Goal: Information Seeking & Learning: Learn about a topic

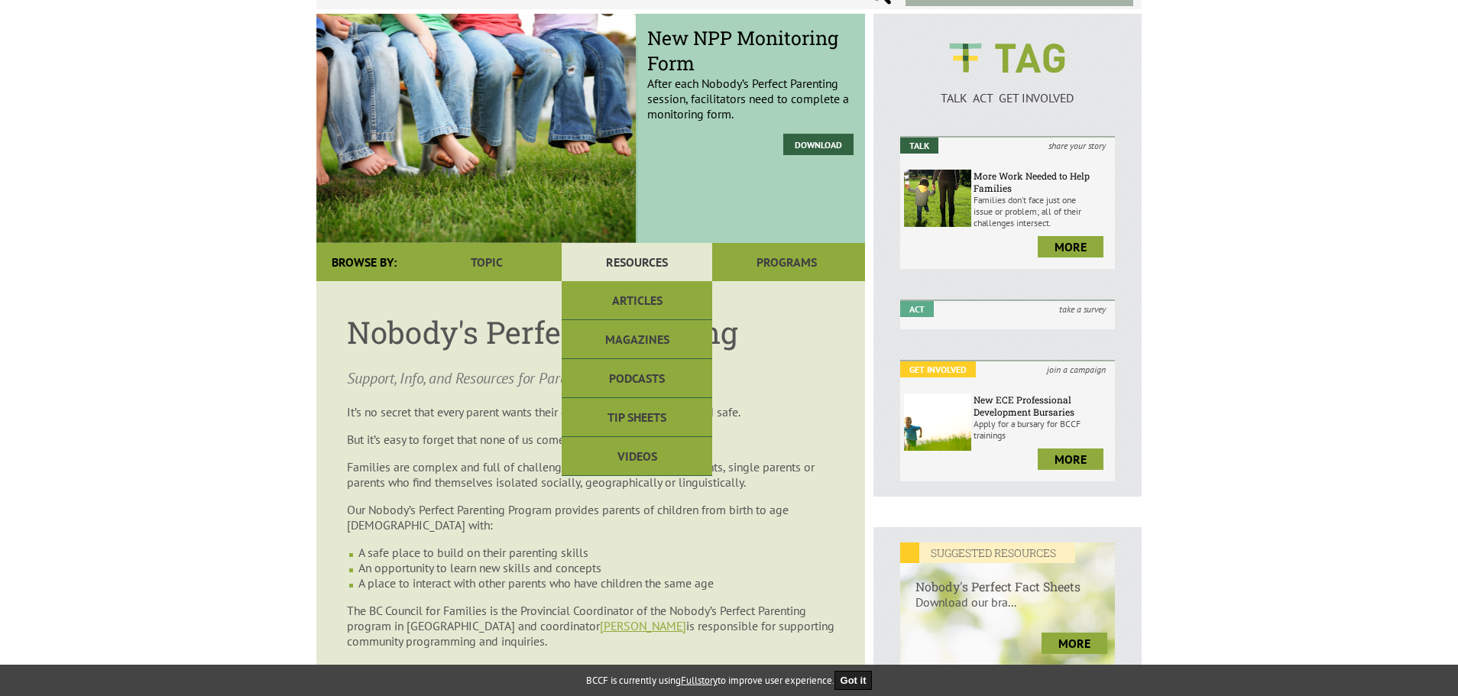
scroll to position [153, 0]
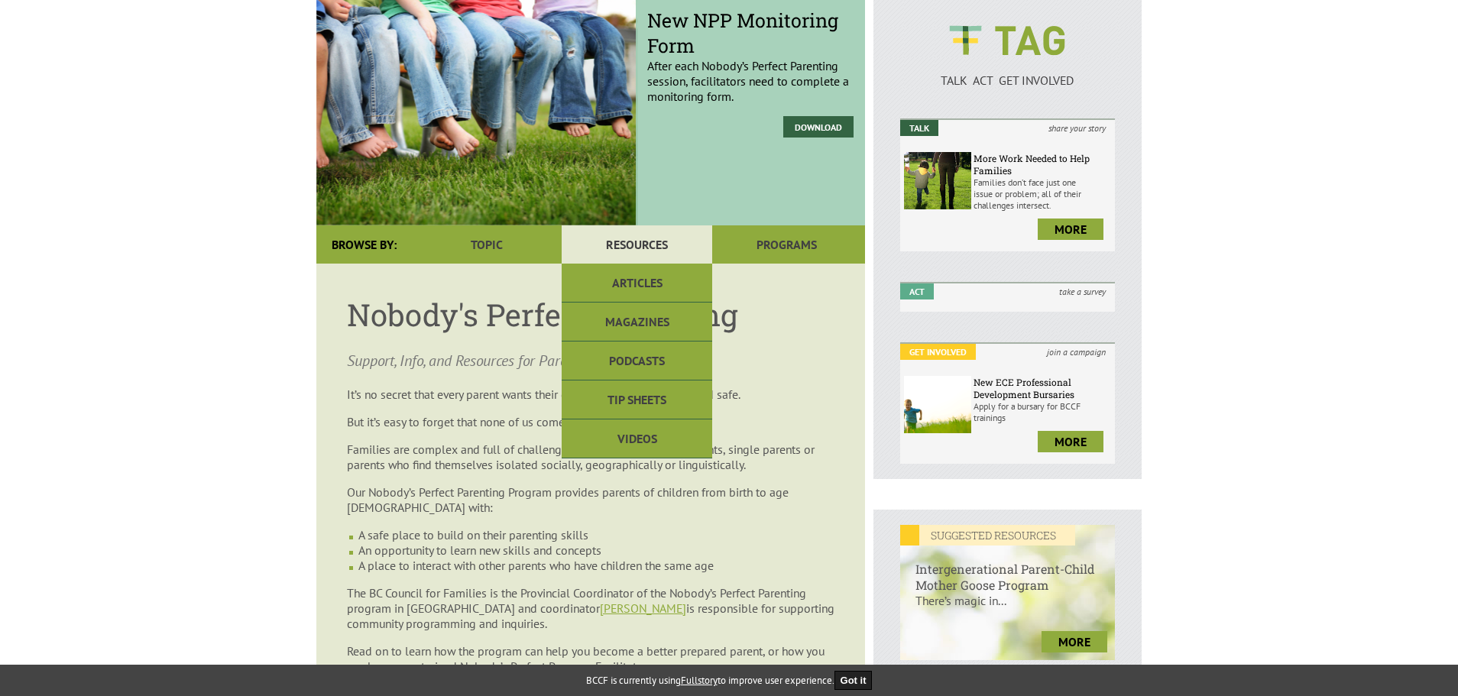
click at [652, 248] on link "Resources" at bounding box center [637, 244] width 150 height 38
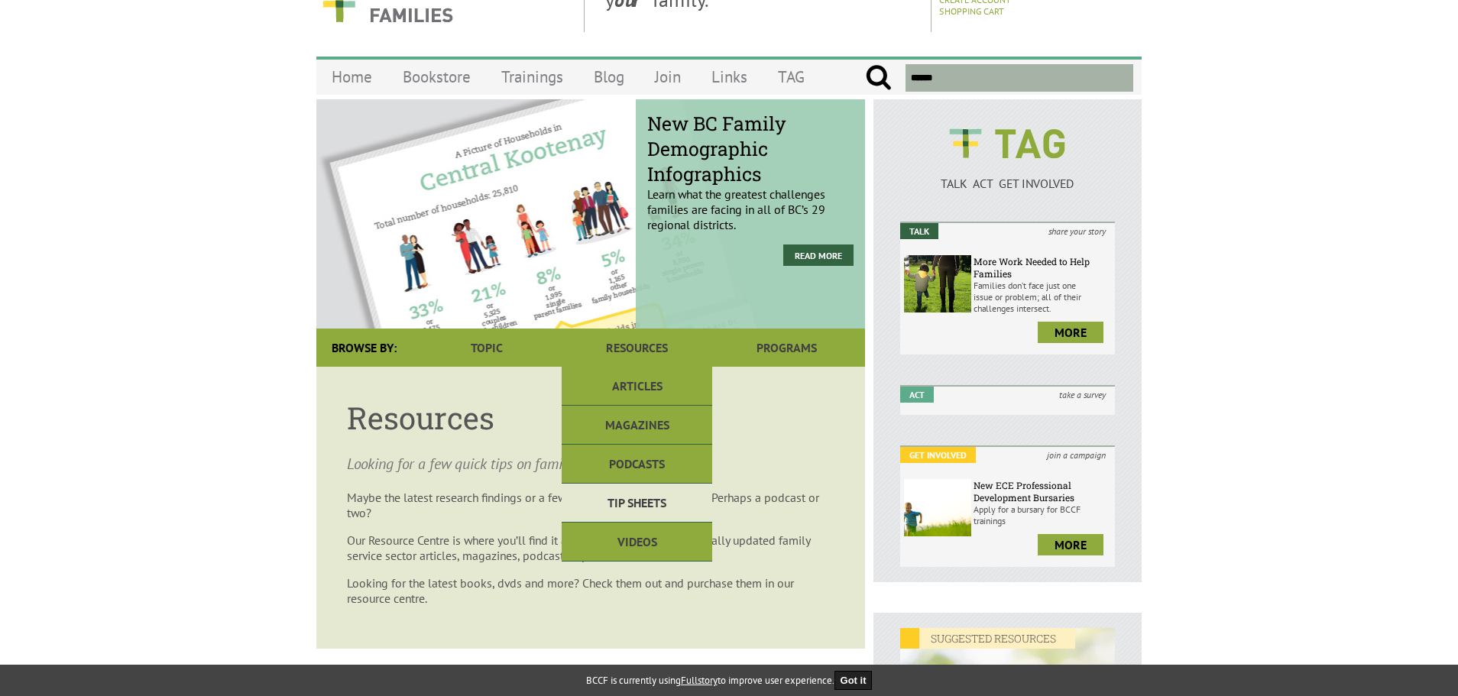
scroll to position [76, 0]
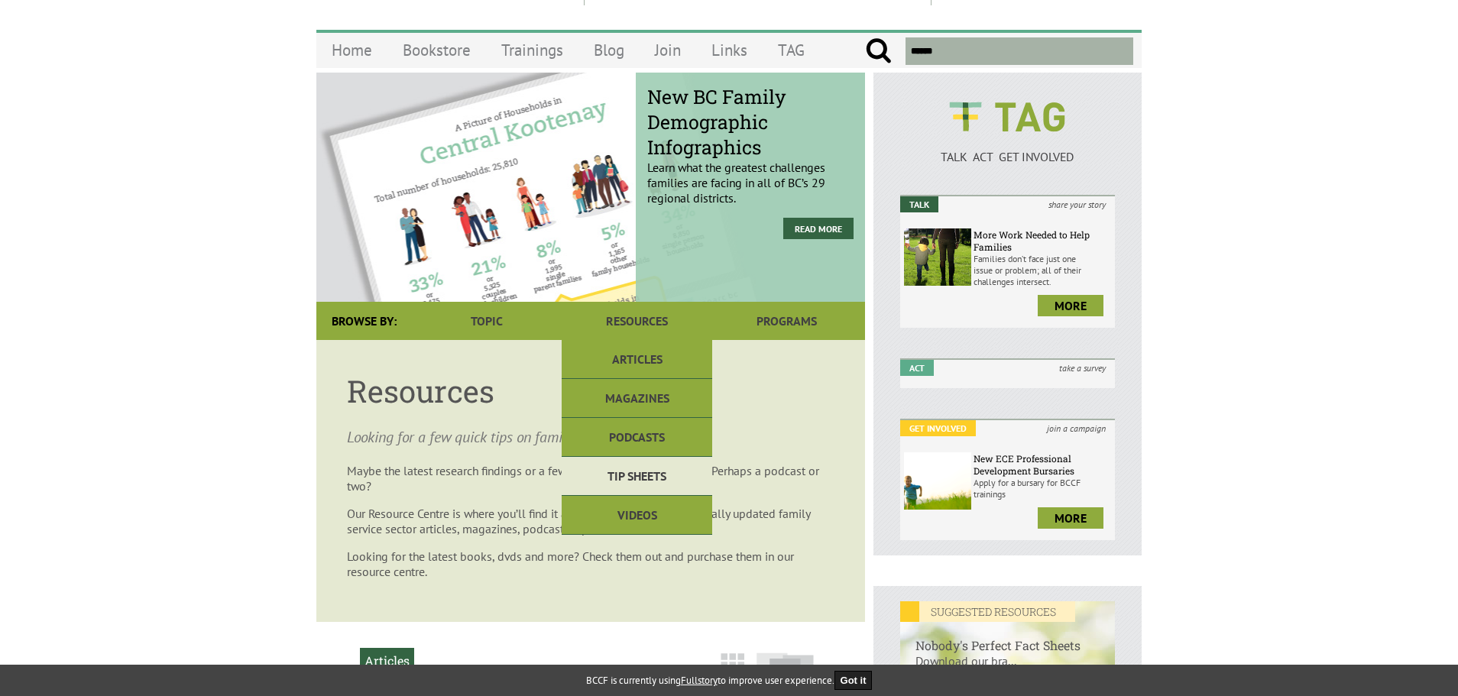
click at [640, 477] on link "Tip Sheets" at bounding box center [637, 476] width 150 height 39
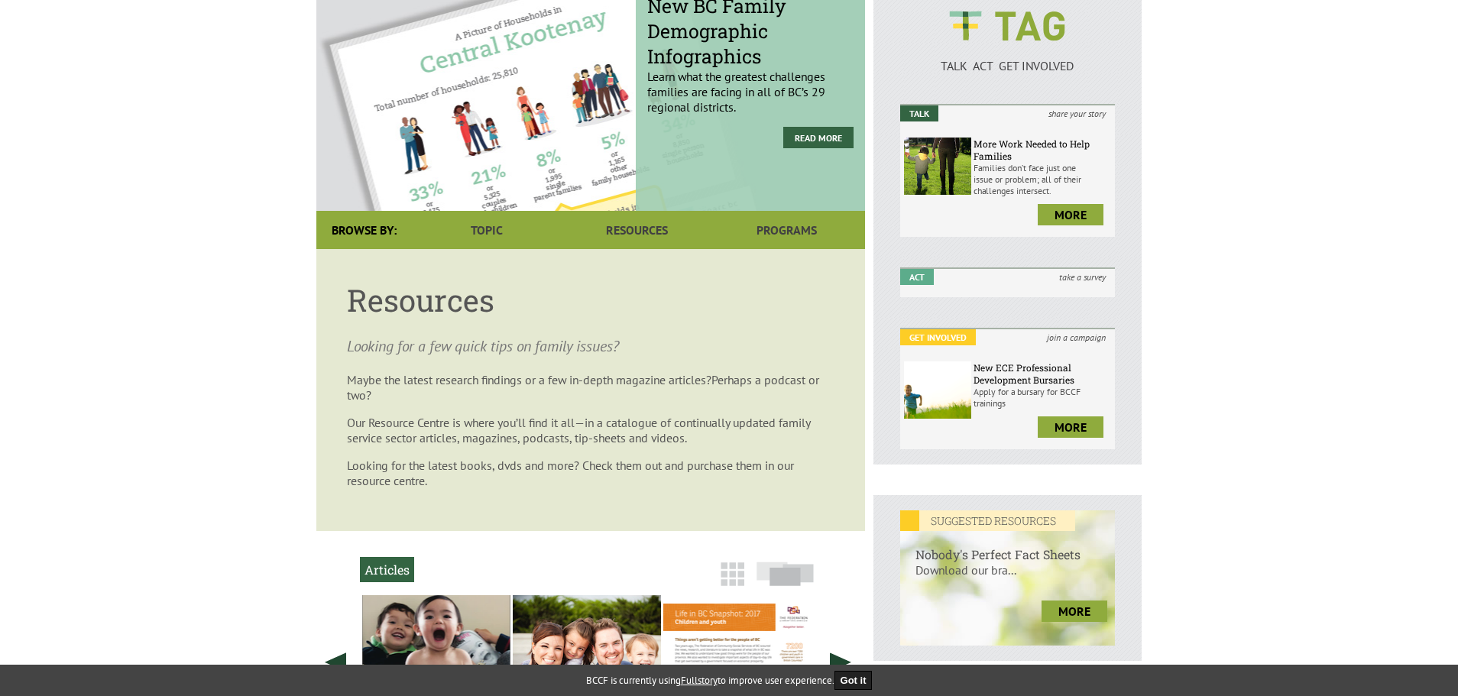
scroll to position [306, 0]
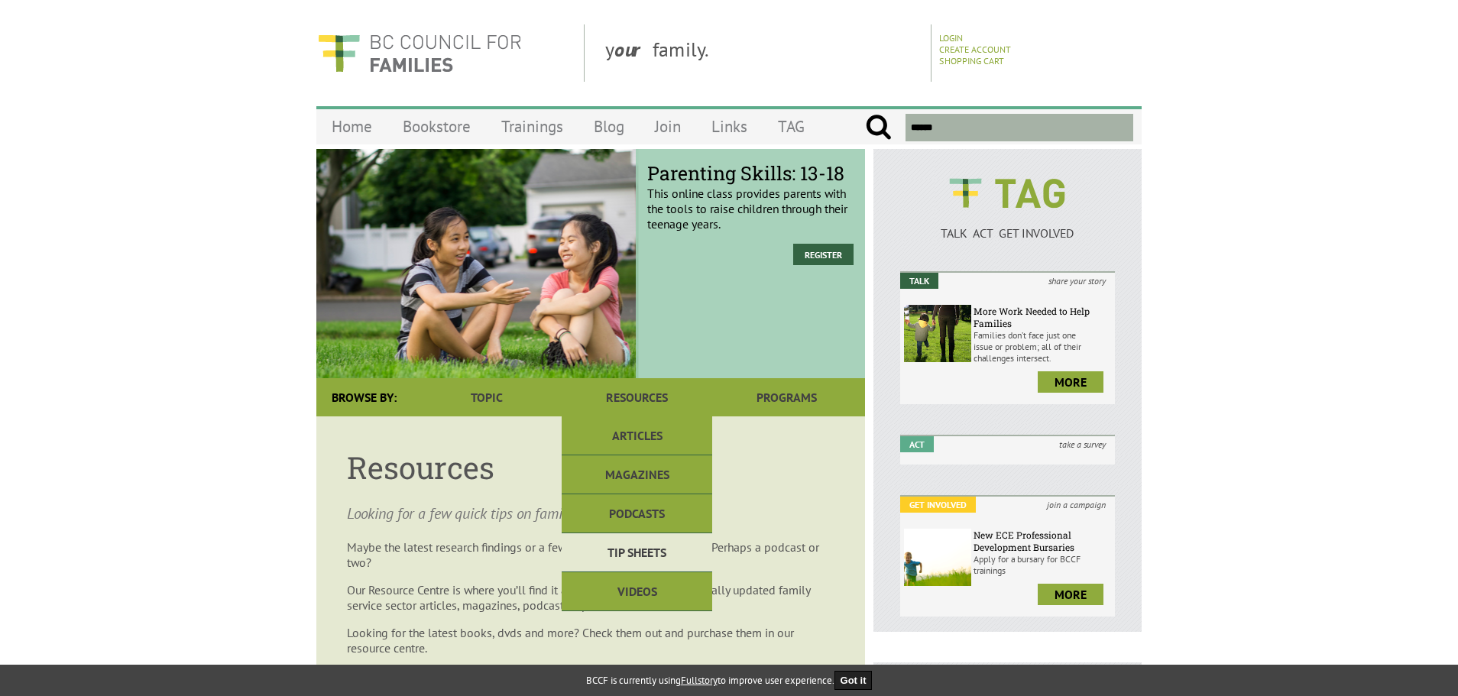
click at [642, 545] on link "Tip Sheets" at bounding box center [637, 552] width 150 height 39
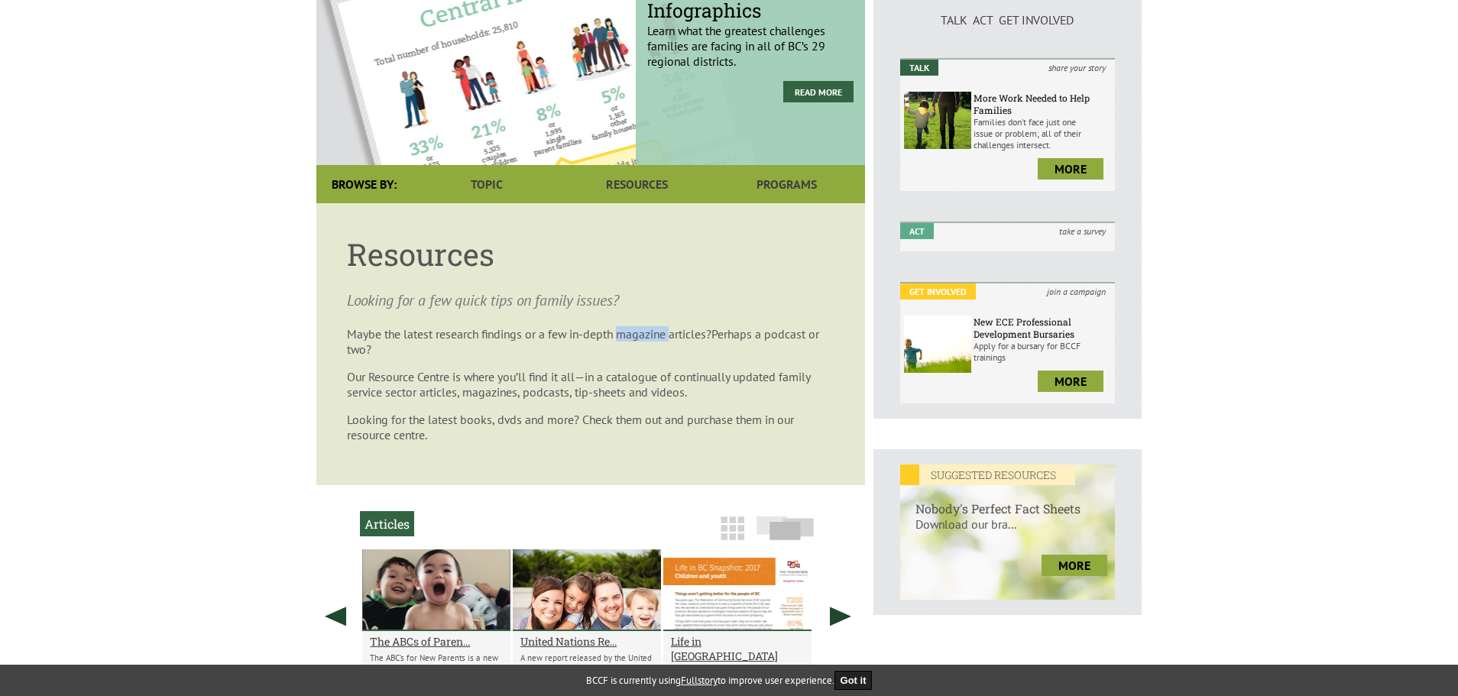
click at [642, 485] on article "Resources Looking for a few quick tips on family issues? Maybe the latest resea…" at bounding box center [590, 344] width 549 height 282
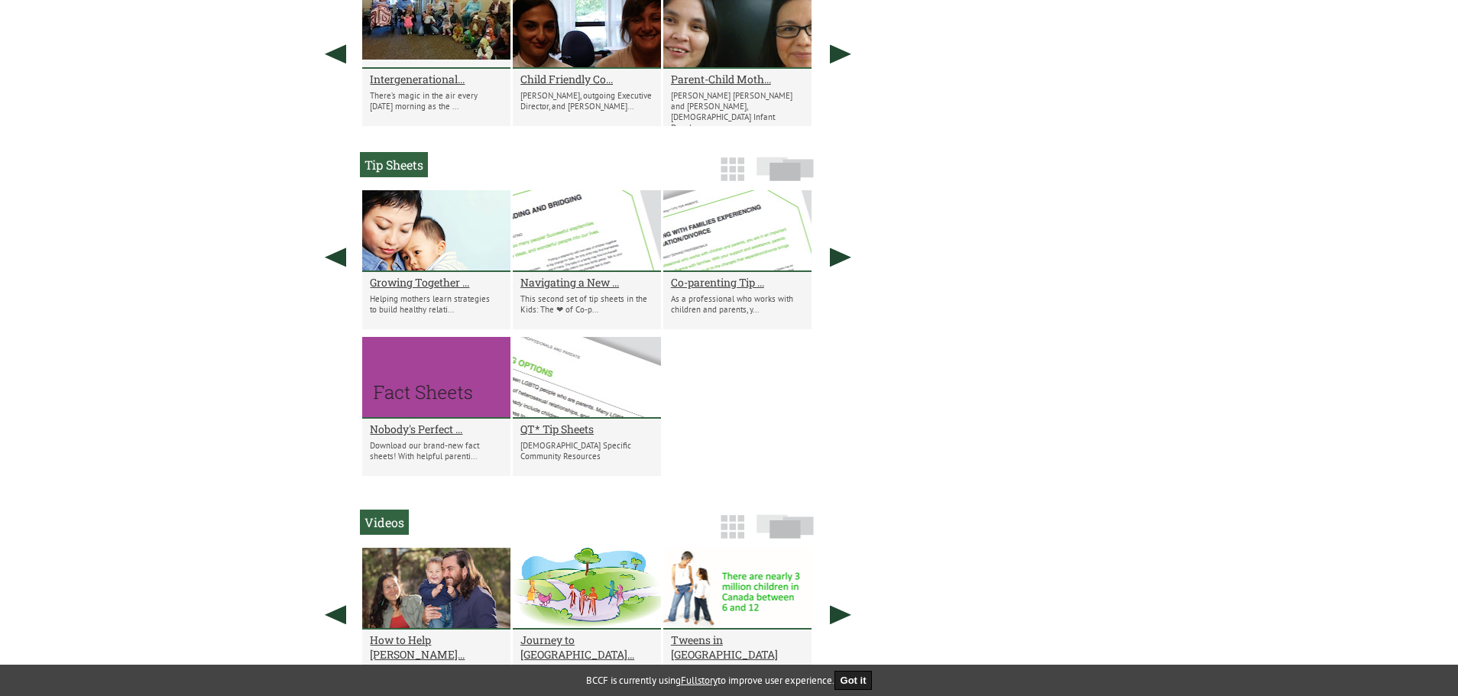
scroll to position [1333, 0]
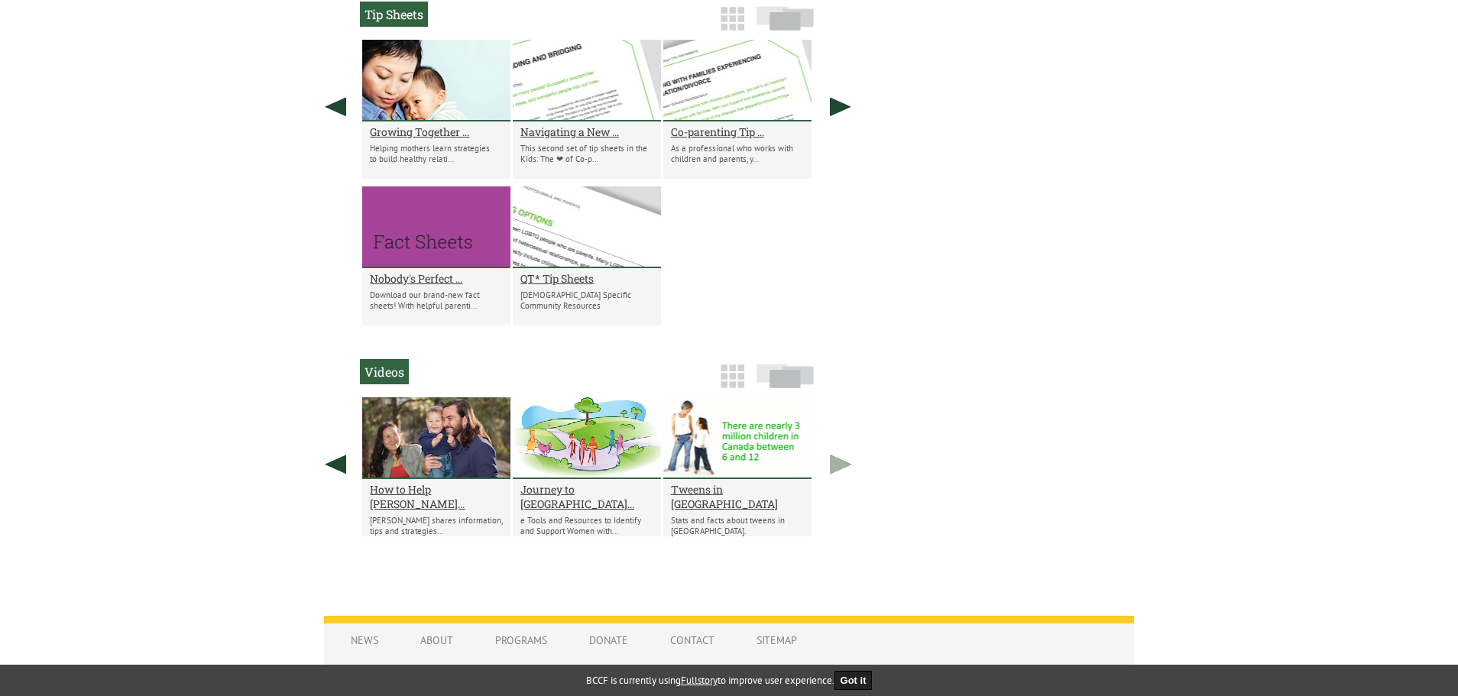
click at [847, 464] on link at bounding box center [841, 464] width 38 height 134
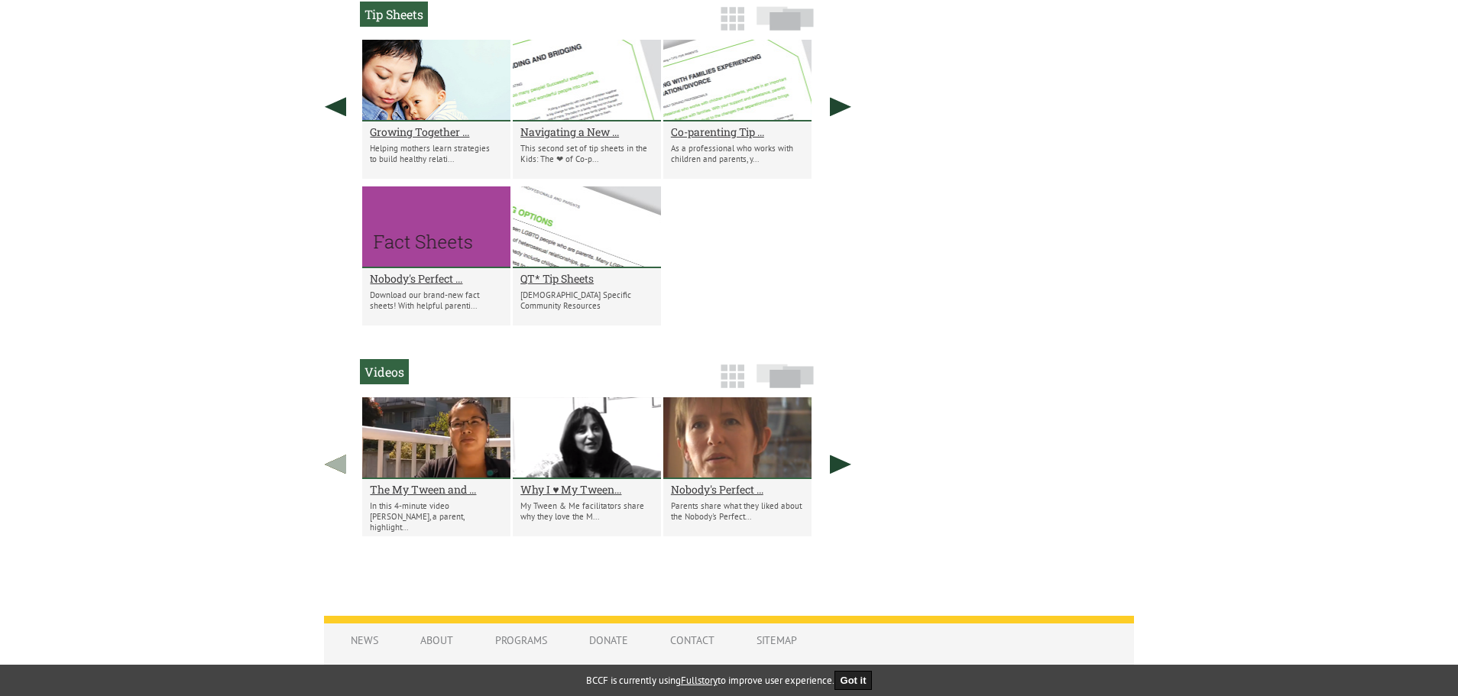
click at [335, 465] on link at bounding box center [335, 464] width 38 height 134
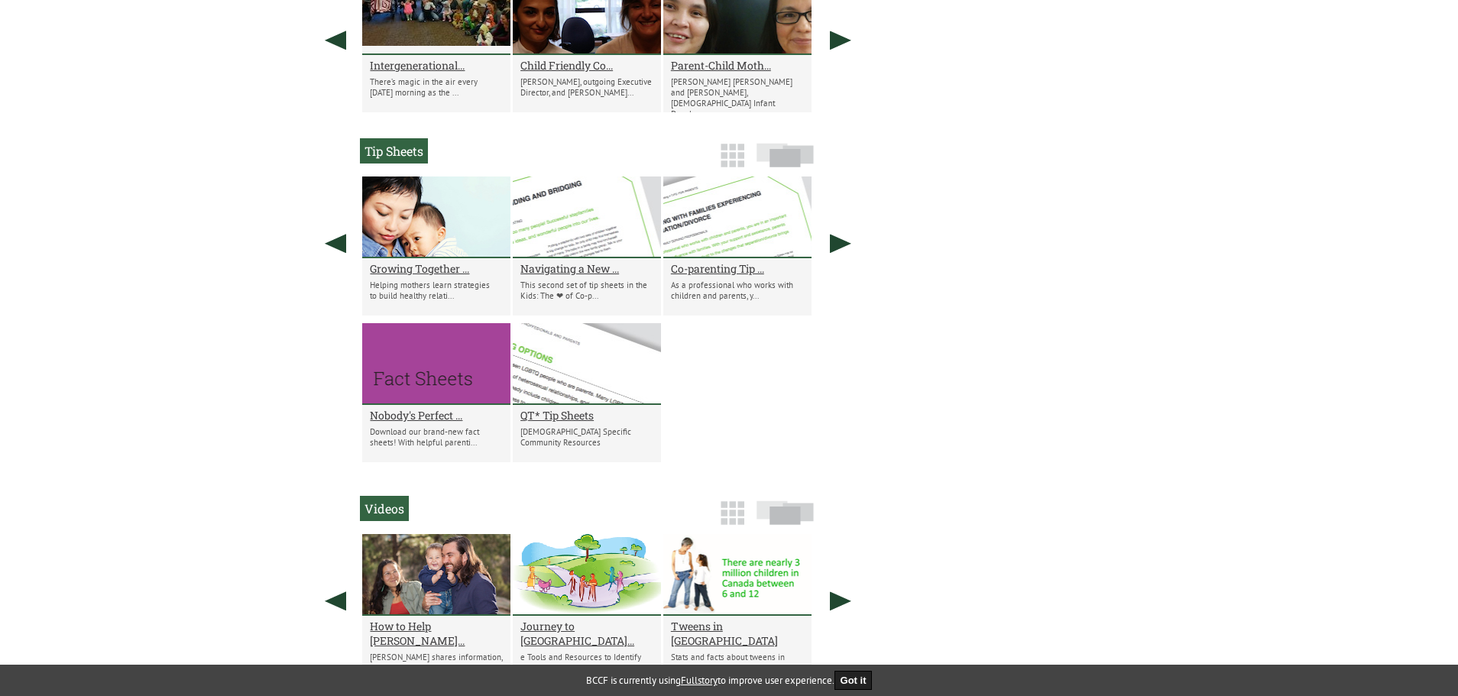
scroll to position [1180, 0]
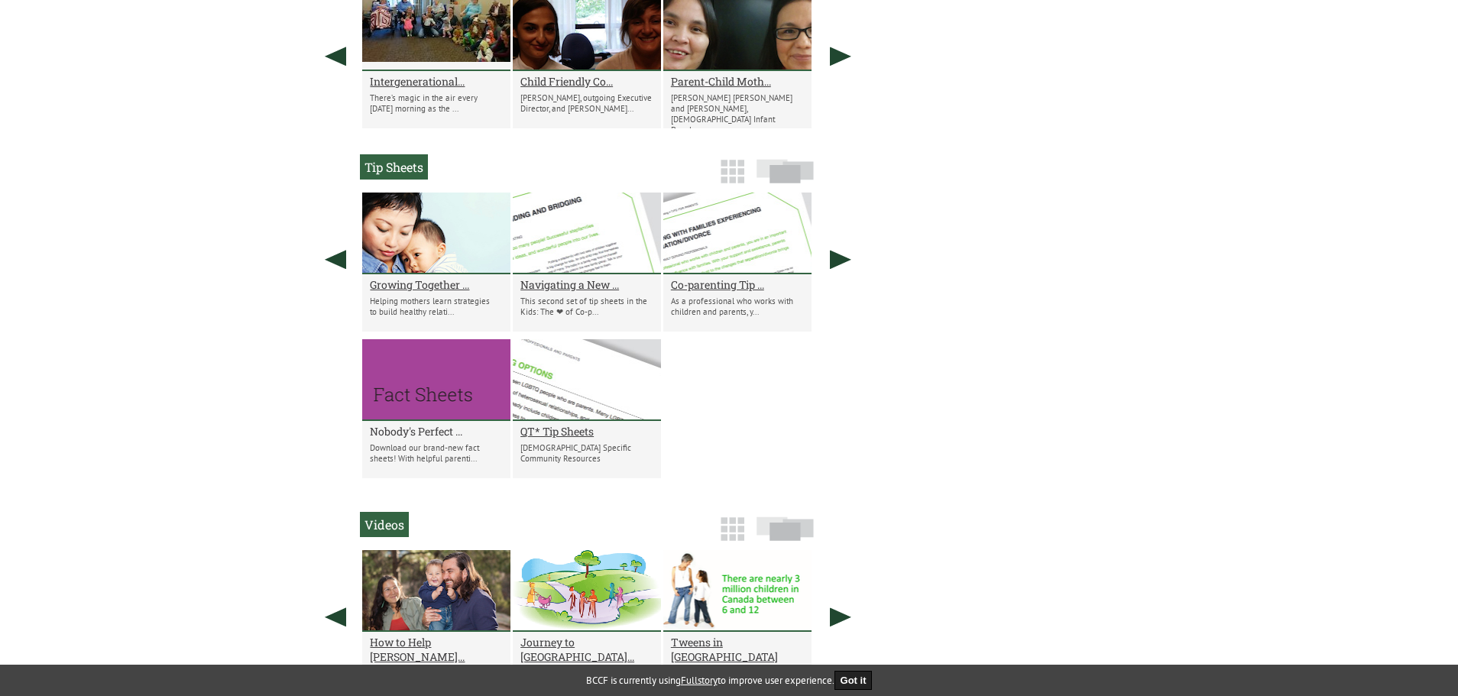
click at [423, 428] on h2 "Nobody's Perfect ..." at bounding box center [436, 431] width 133 height 15
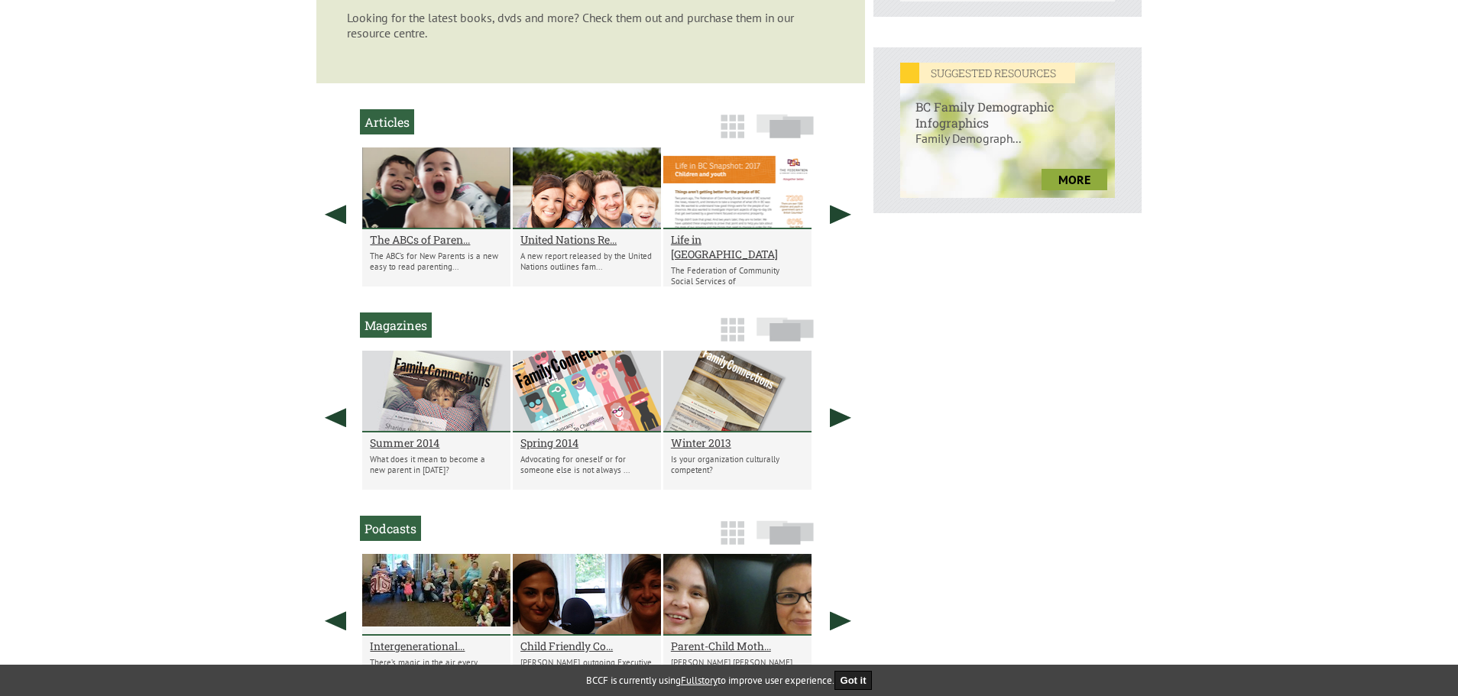
scroll to position [431, 0]
